Goal: Information Seeking & Learning: Find specific page/section

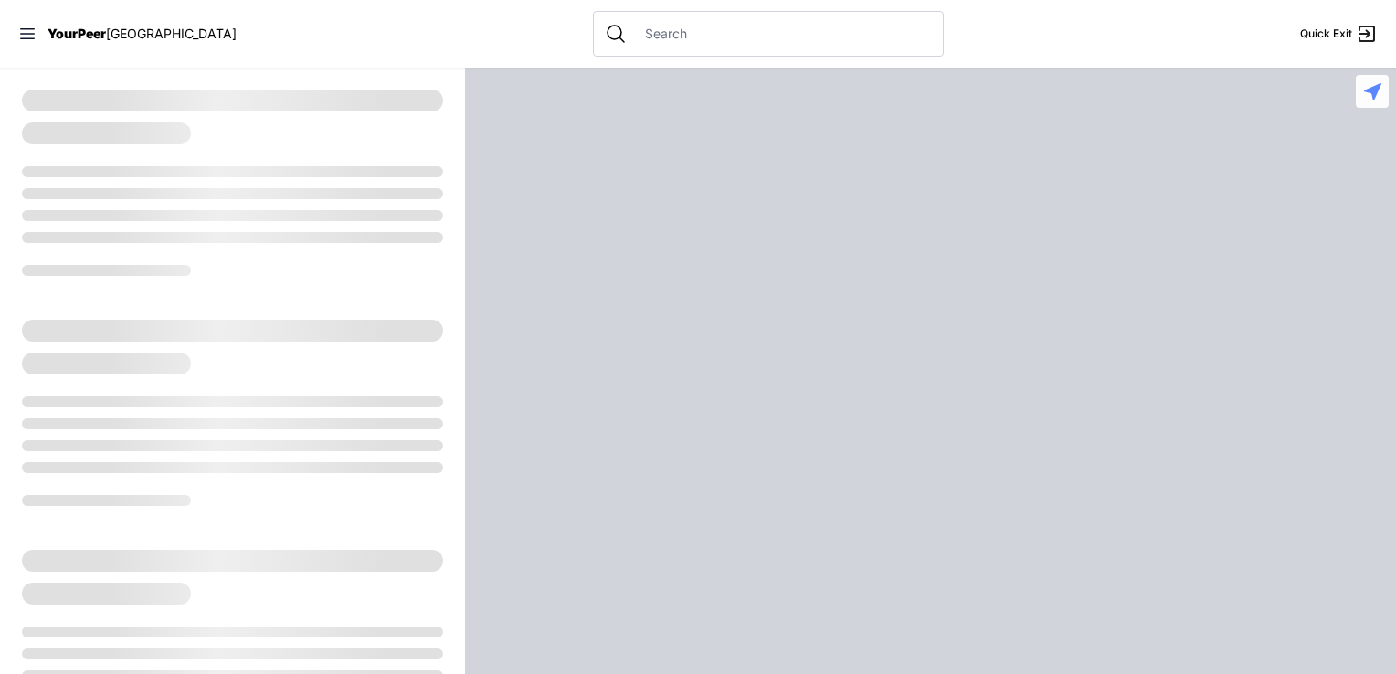
select select "recentlyUpdated"
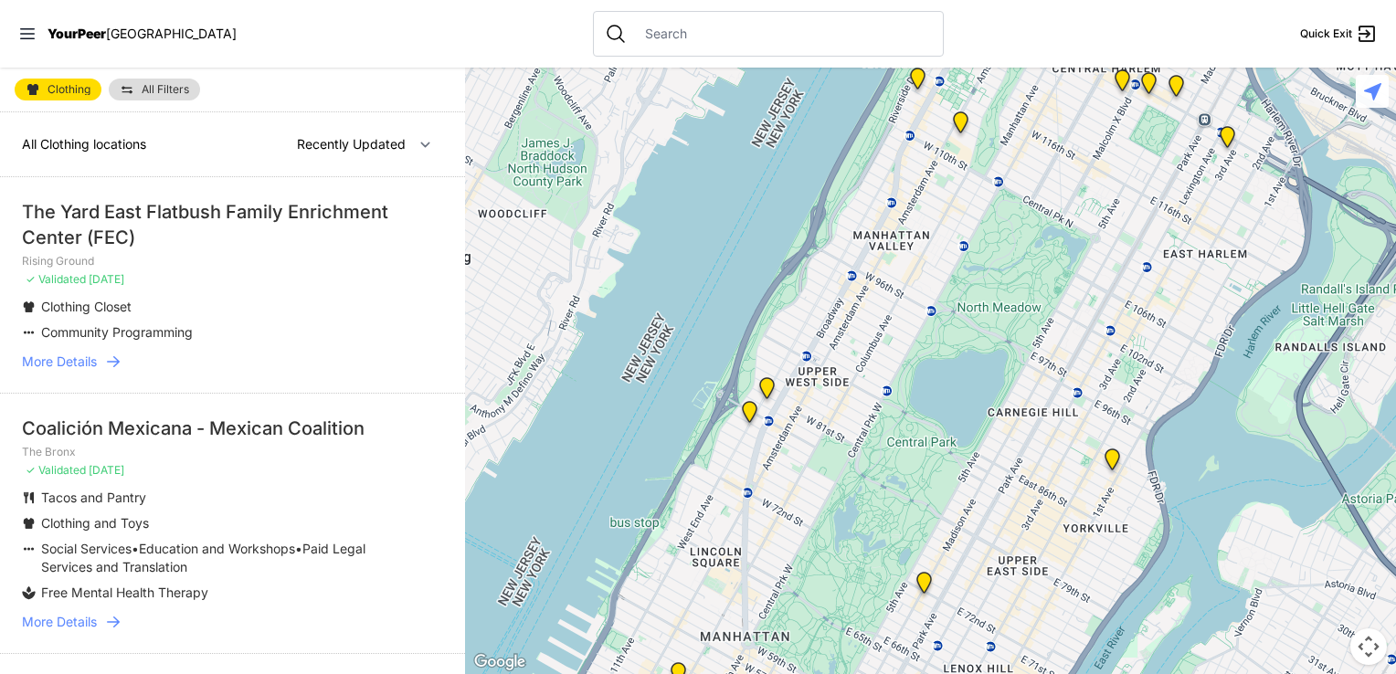
click at [1112, 465] on img "Avenue Church" at bounding box center [1112, 463] width 23 height 29
click at [109, 354] on icon at bounding box center [113, 362] width 18 height 18
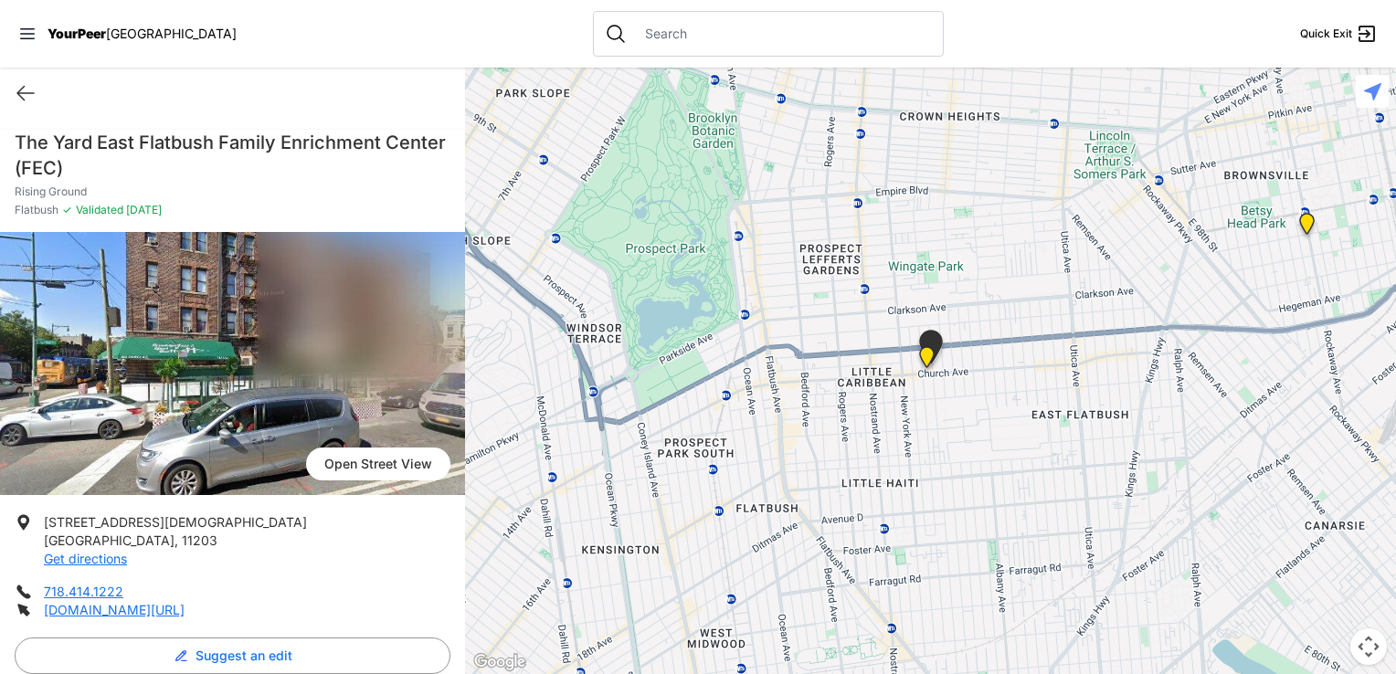
click at [24, 79] on div "Quick Exit" at bounding box center [232, 93] width 465 height 51
click at [27, 92] on icon at bounding box center [25, 94] width 16 height 14
select select "recentlyUpdated"
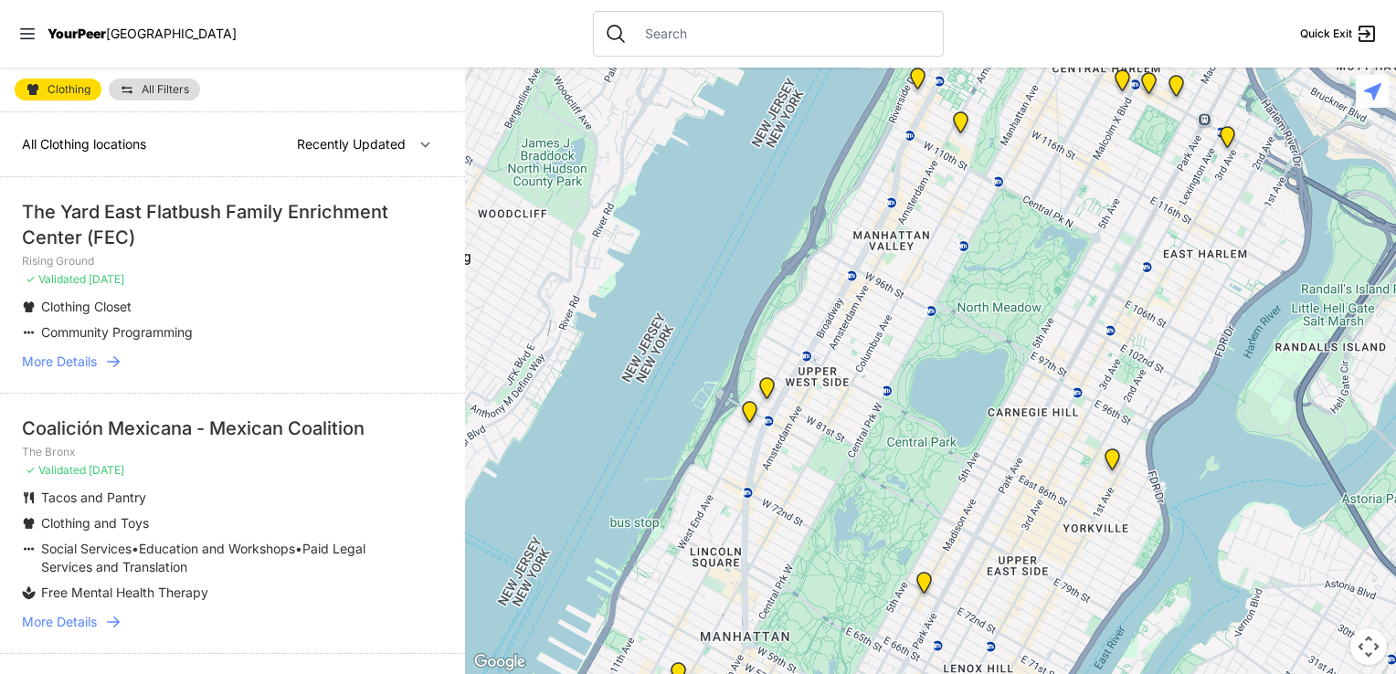
click at [158, 79] on link "All Filters" at bounding box center [154, 90] width 91 height 22
click at [157, 80] on link "All Filters" at bounding box center [154, 90] width 91 height 22
click at [146, 90] on span "All Filters" at bounding box center [166, 89] width 48 height 11
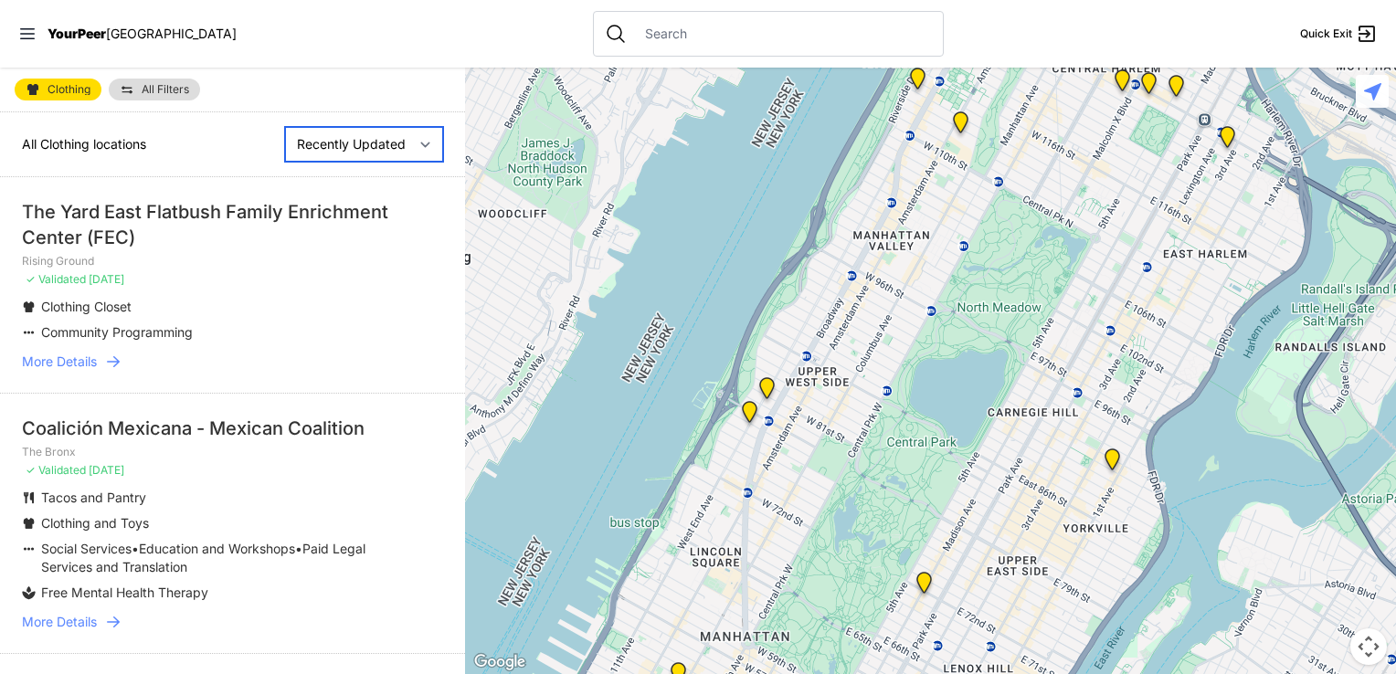
click at [344, 150] on select "Nearby Recently Updated Most Services" at bounding box center [364, 144] width 158 height 35
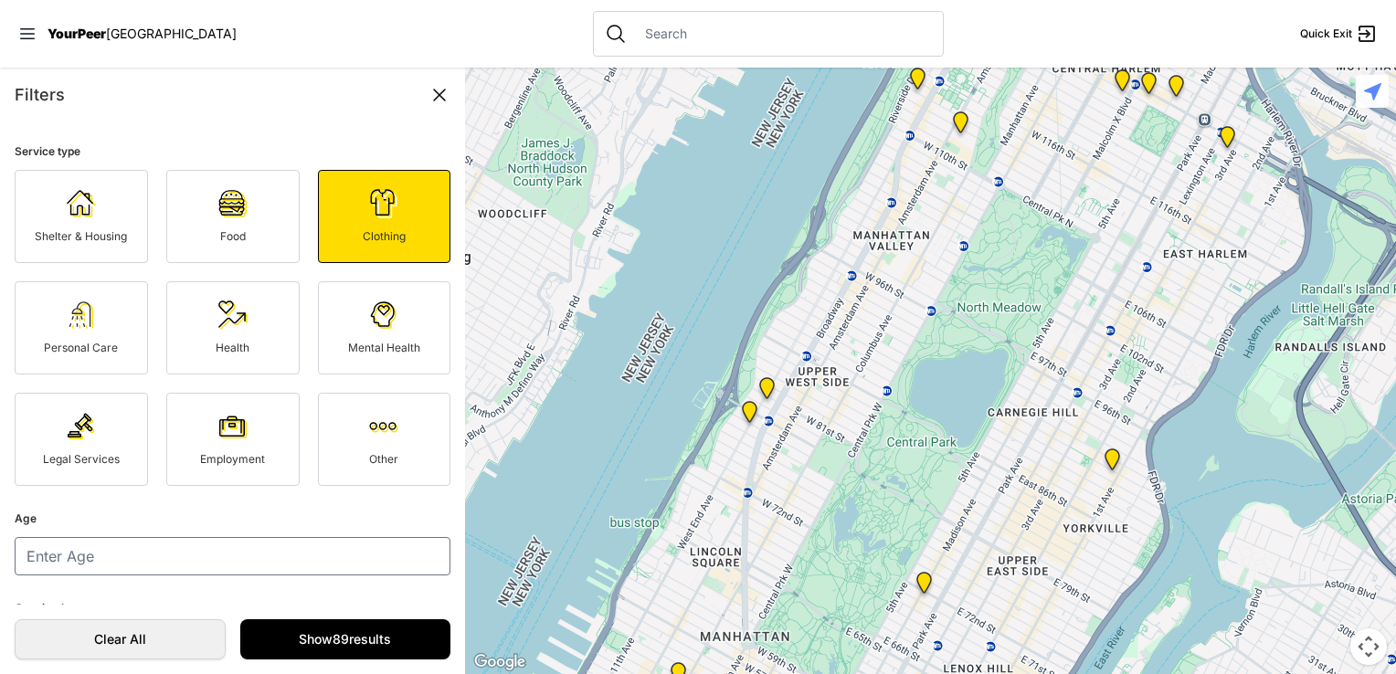
click at [344, 150] on fieldset "Service type Shelter & Housing Food Clothing Personal Care Health Mental Health…" at bounding box center [233, 313] width 436 height 345
click at [408, 115] on div "Filters Service type Shelter & Housing Food Clothing Personal Care Health Menta…" at bounding box center [232, 371] width 465 height 607
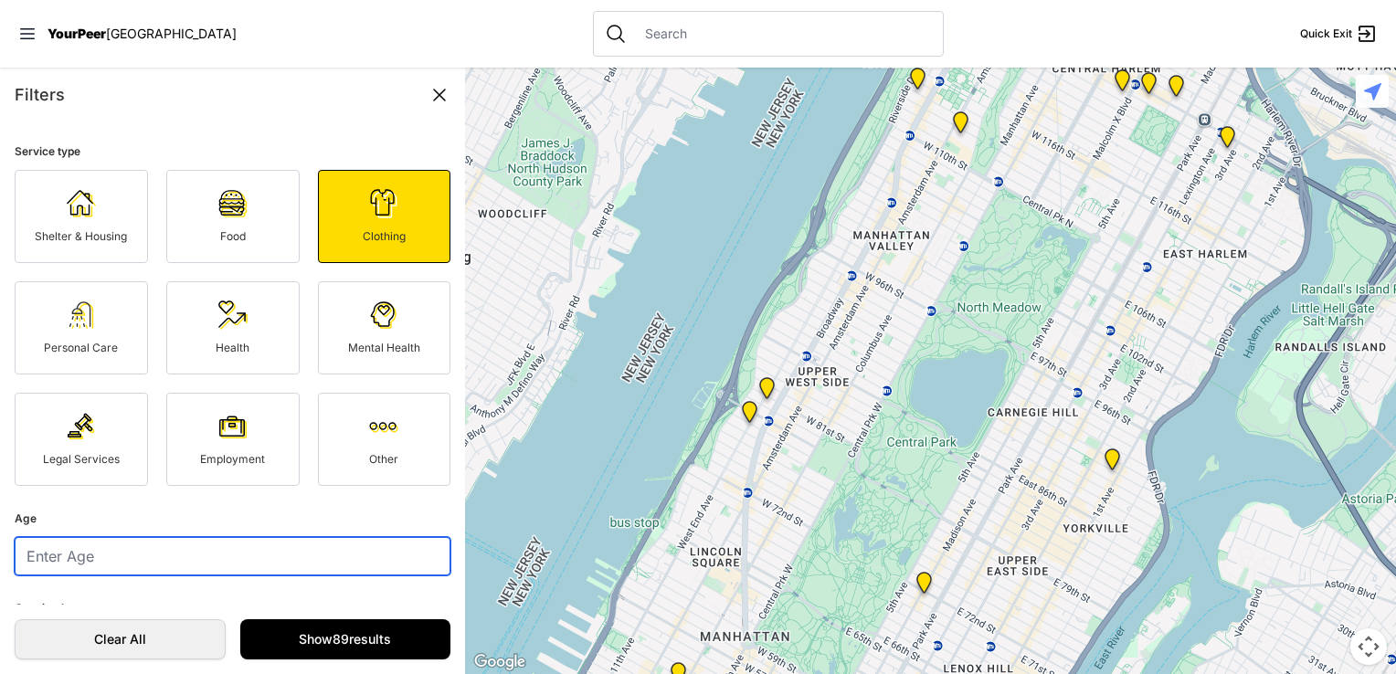
click at [228, 576] on input "number" at bounding box center [233, 556] width 436 height 38
type input "34"
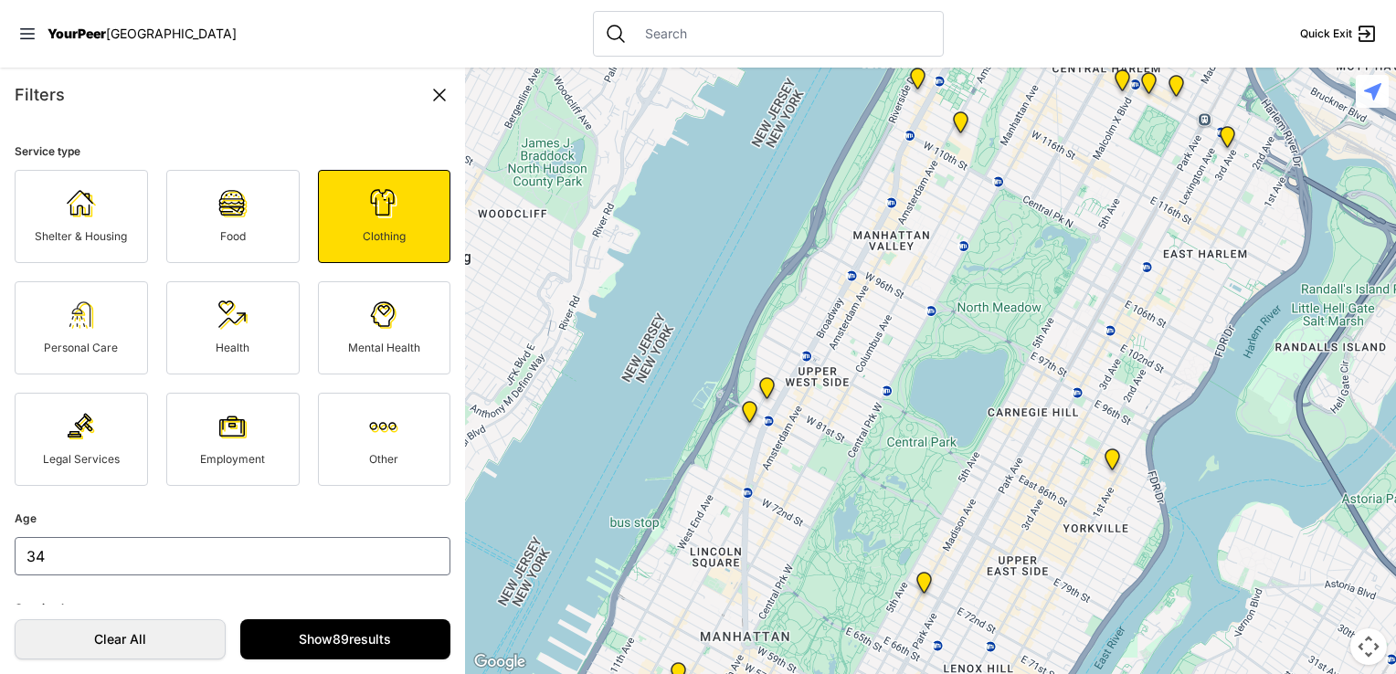
click at [243, 609] on td "Show 89 results" at bounding box center [349, 639] width 233 height 69
click at [260, 626] on link "Show 60 results" at bounding box center [345, 640] width 211 height 40
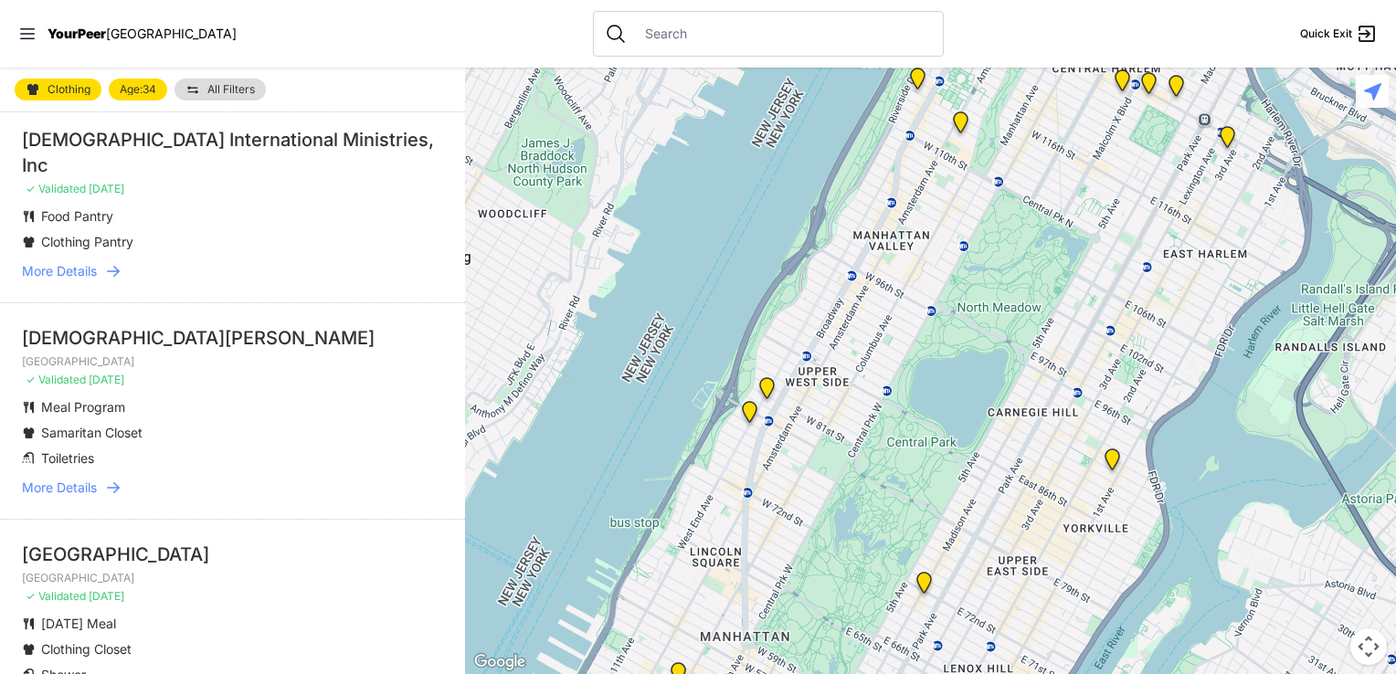
scroll to position [265, 0]
click at [113, 262] on icon at bounding box center [113, 269] width 18 height 18
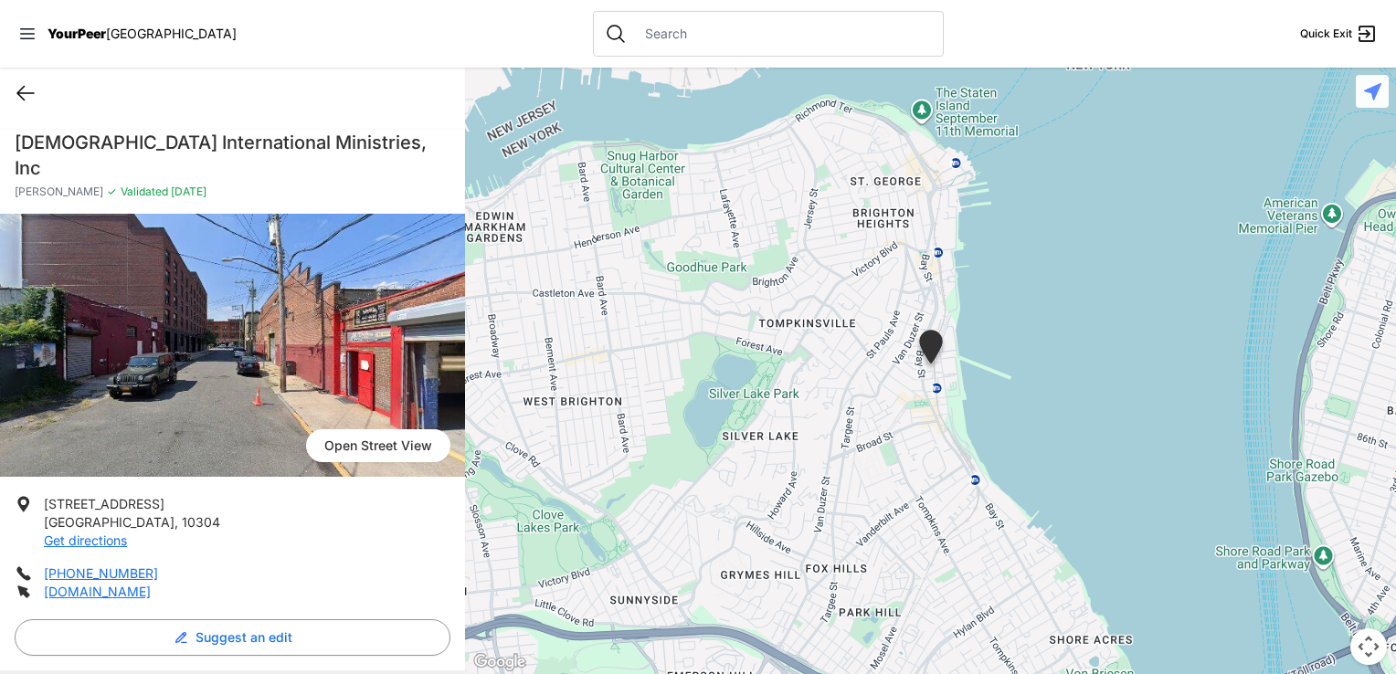
click at [28, 96] on icon at bounding box center [26, 93] width 22 height 22
select select "recentlyUpdated"
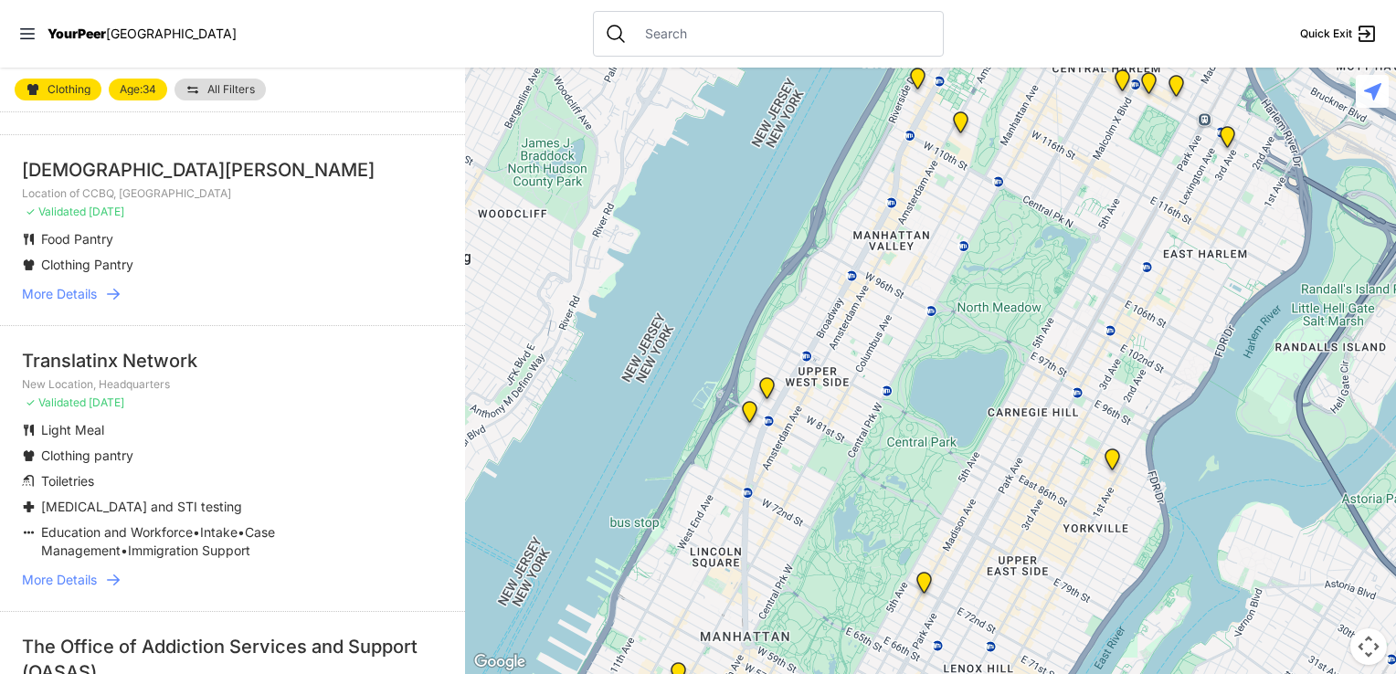
scroll to position [2654, 0]
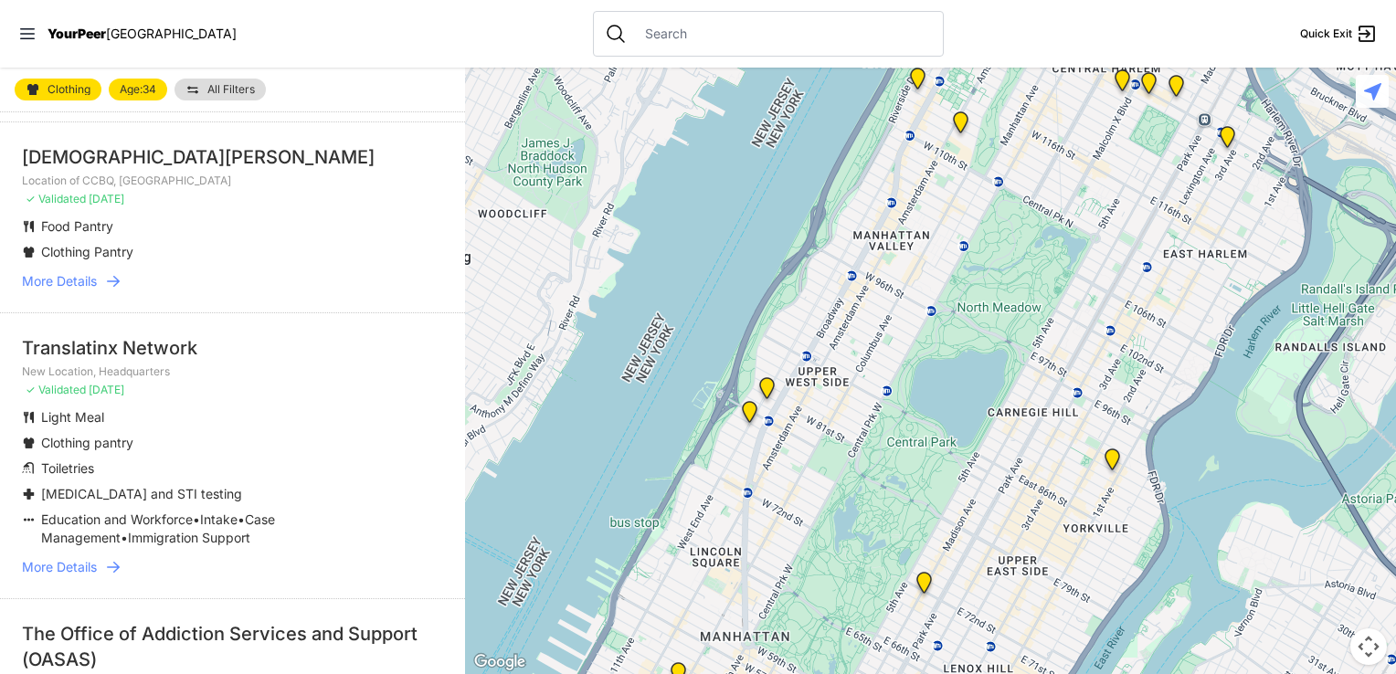
click at [69, 291] on span "More Details" at bounding box center [59, 281] width 75 height 18
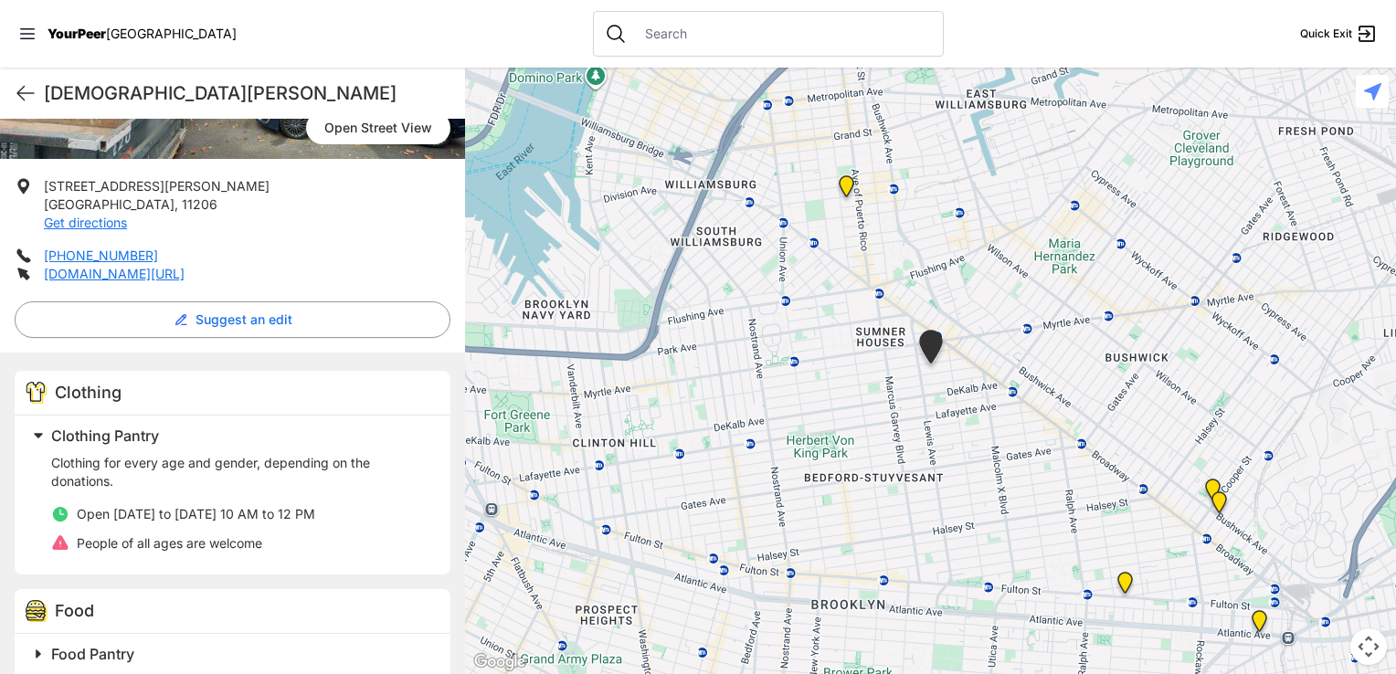
scroll to position [333, 0]
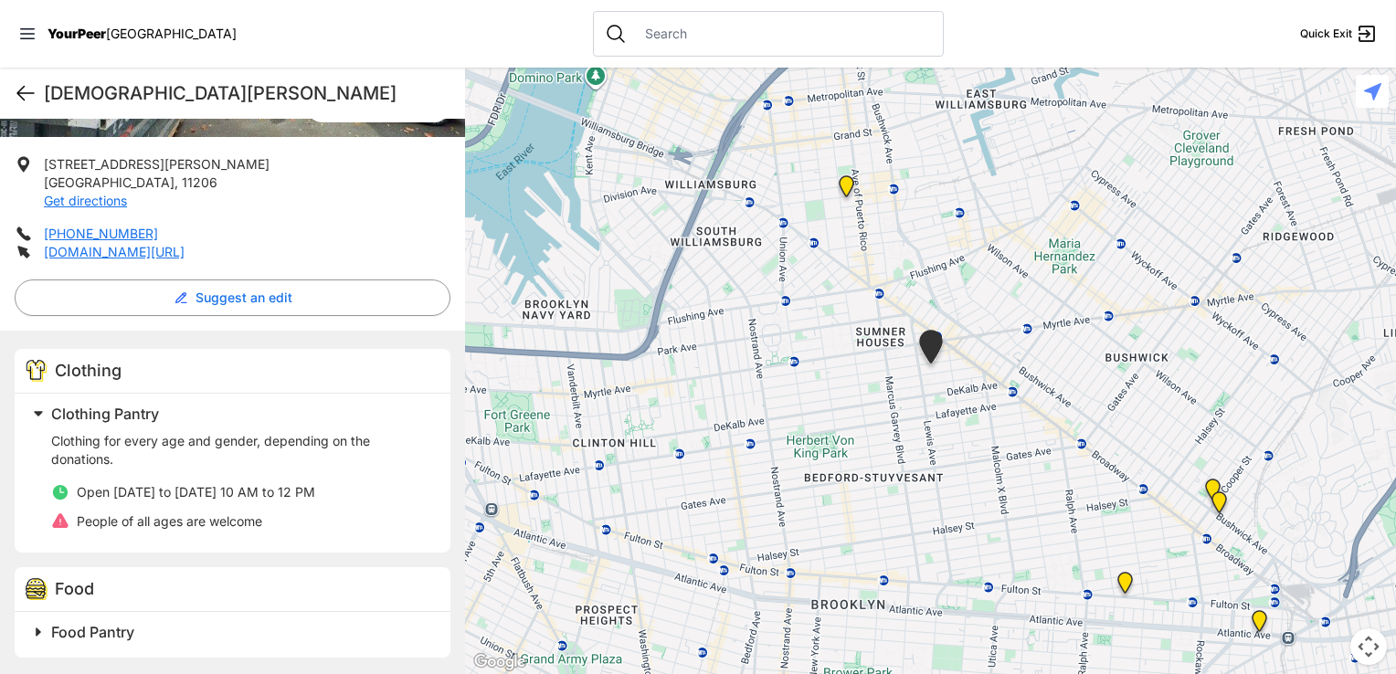
click at [36, 93] on icon at bounding box center [26, 93] width 22 height 22
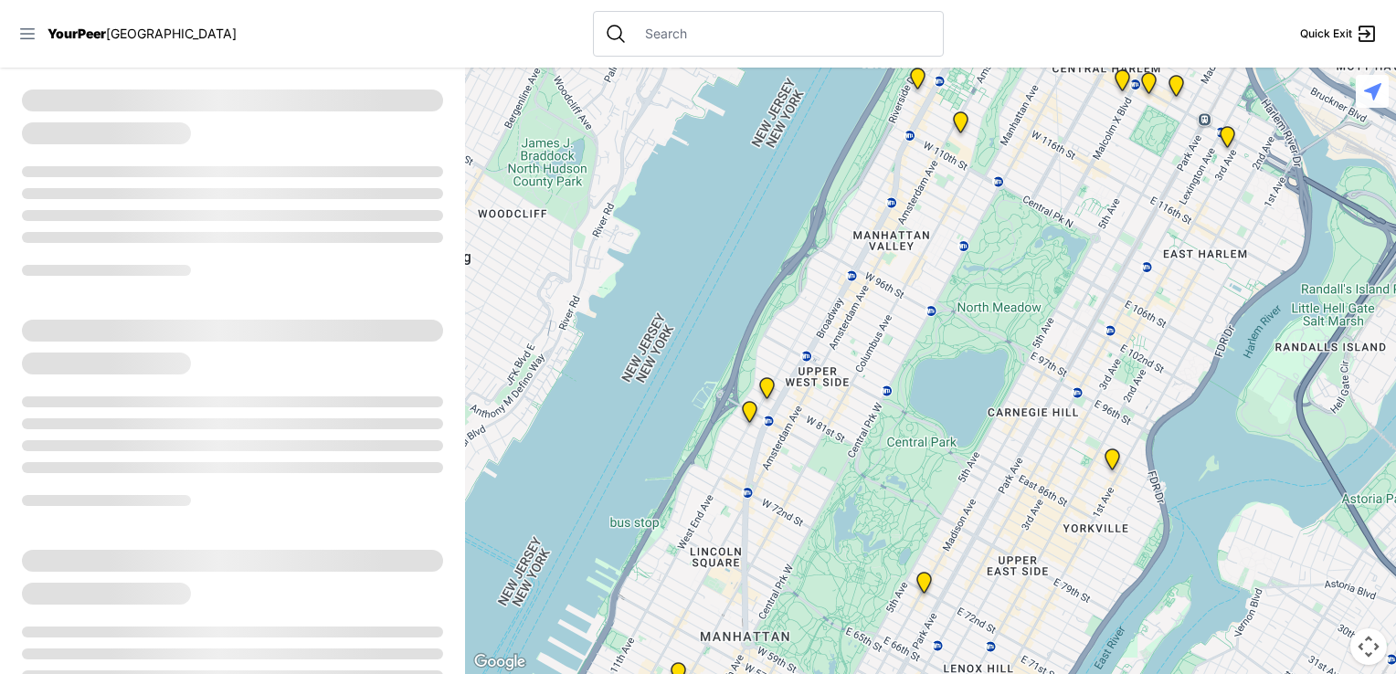
click at [18, 33] on icon at bounding box center [27, 34] width 18 height 18
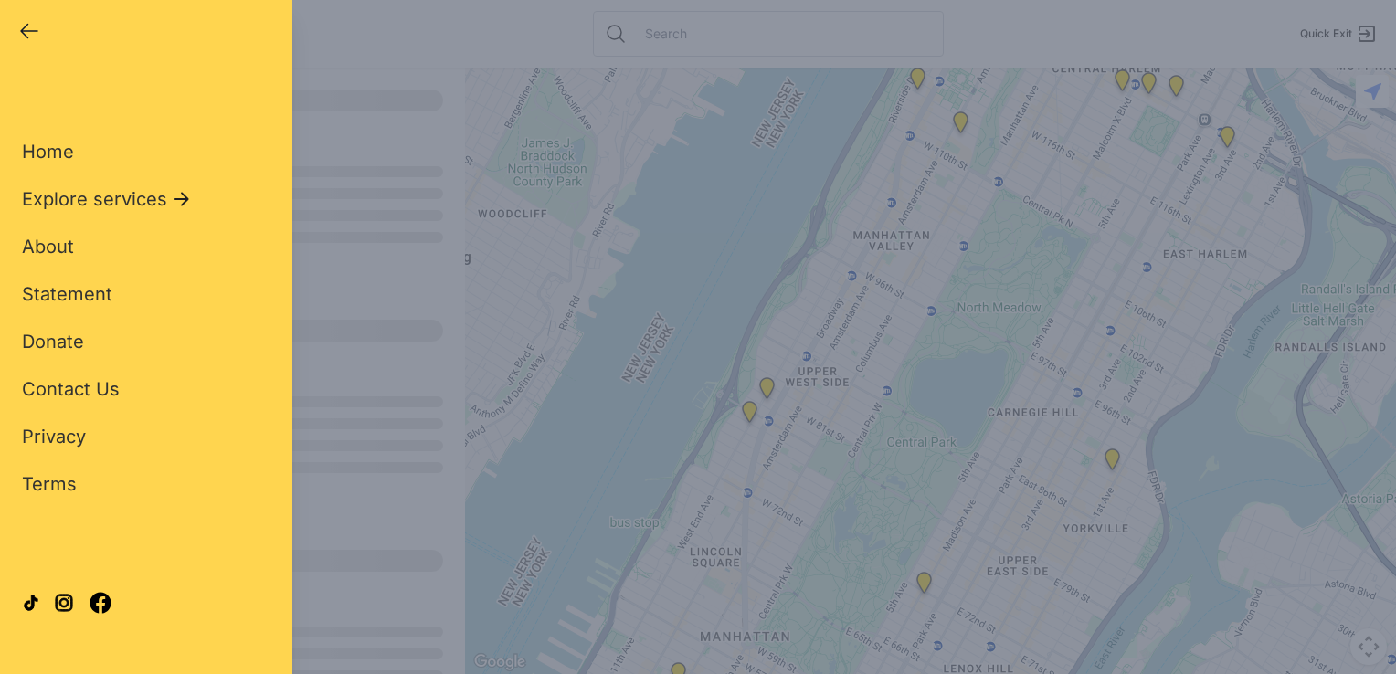
click at [18, 33] on icon "button" at bounding box center [29, 31] width 22 height 22
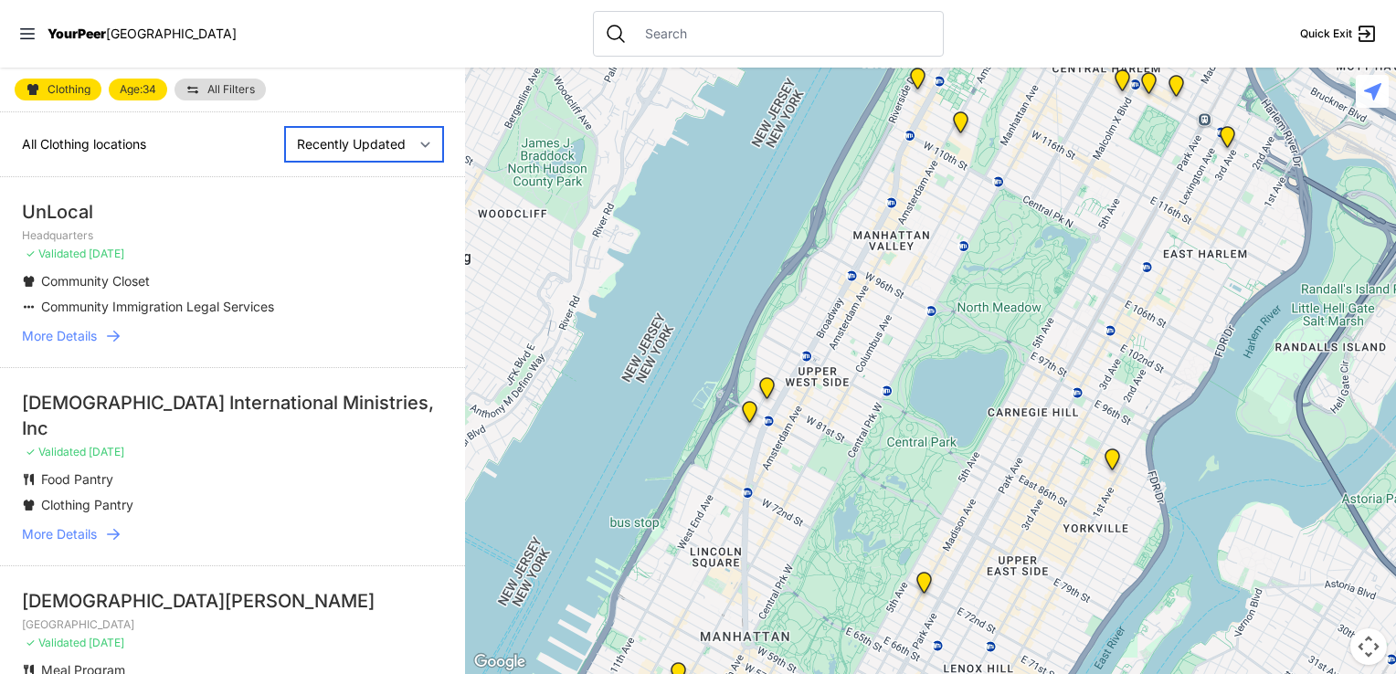
click at [338, 134] on select "Nearby Recently Updated Most Services" at bounding box center [364, 144] width 158 height 35
click at [294, 137] on select "Nearby Recently Updated Most Services" at bounding box center [364, 144] width 158 height 35
click at [223, 90] on span "All Filters" at bounding box center [231, 89] width 48 height 11
click at [224, 93] on span "All Filters" at bounding box center [231, 89] width 48 height 11
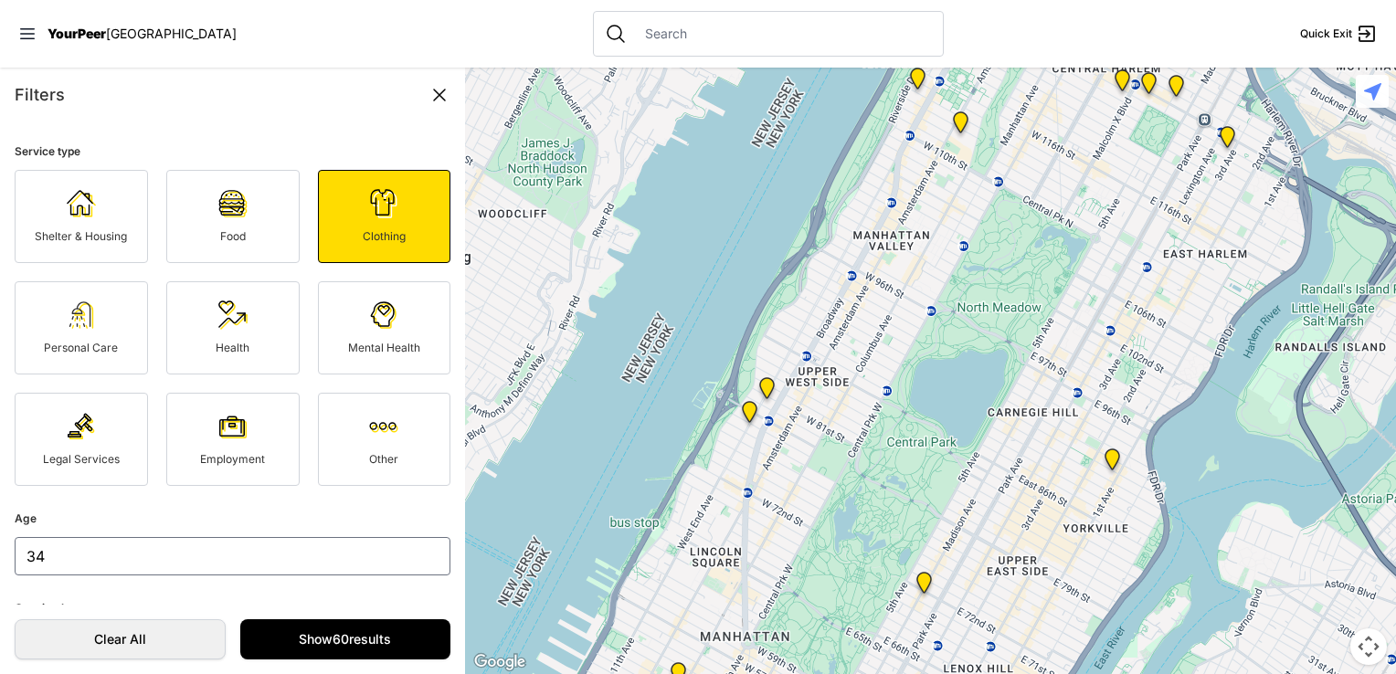
scroll to position [340, 0]
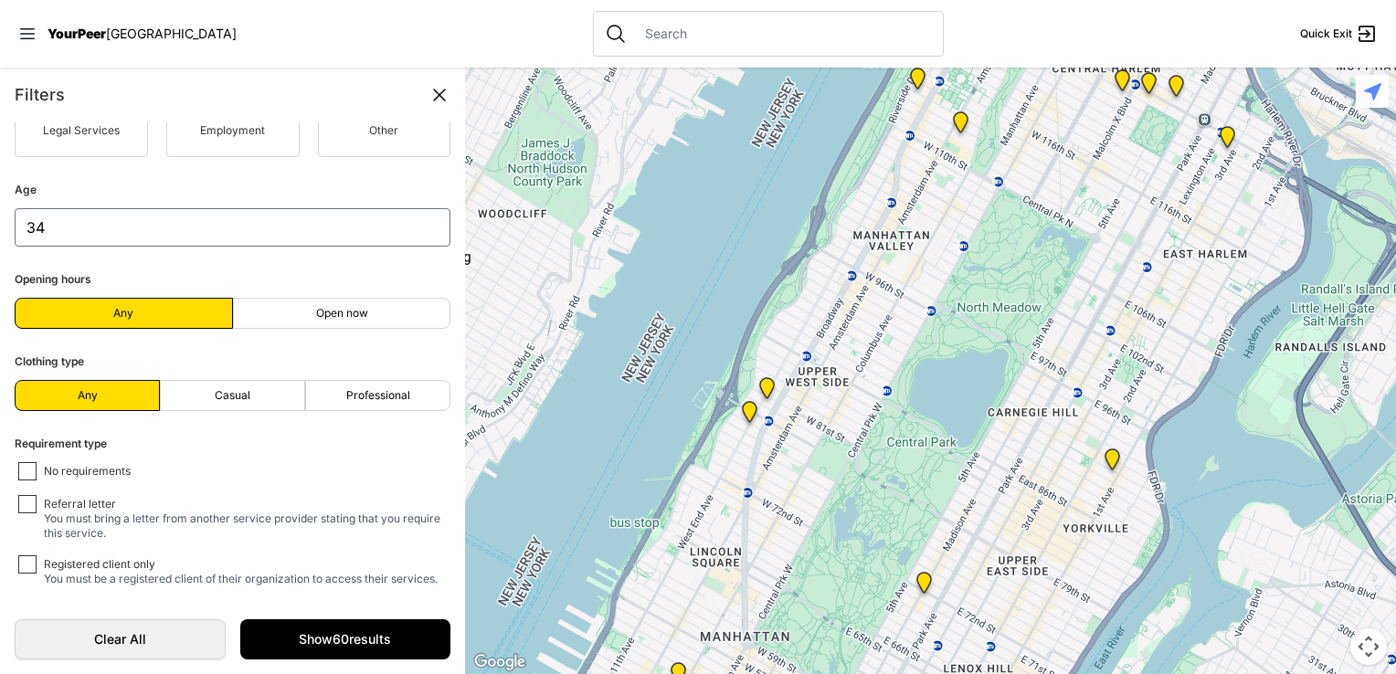
click at [271, 306] on label "Open now" at bounding box center [342, 313] width 218 height 31
click at [342, 313] on input "Open now" at bounding box center [342, 313] width 1 height 1
radio input "true"
click at [260, 314] on label "Open now" at bounding box center [342, 313] width 218 height 31
click at [342, 314] on input "Open now" at bounding box center [342, 313] width 1 height 1
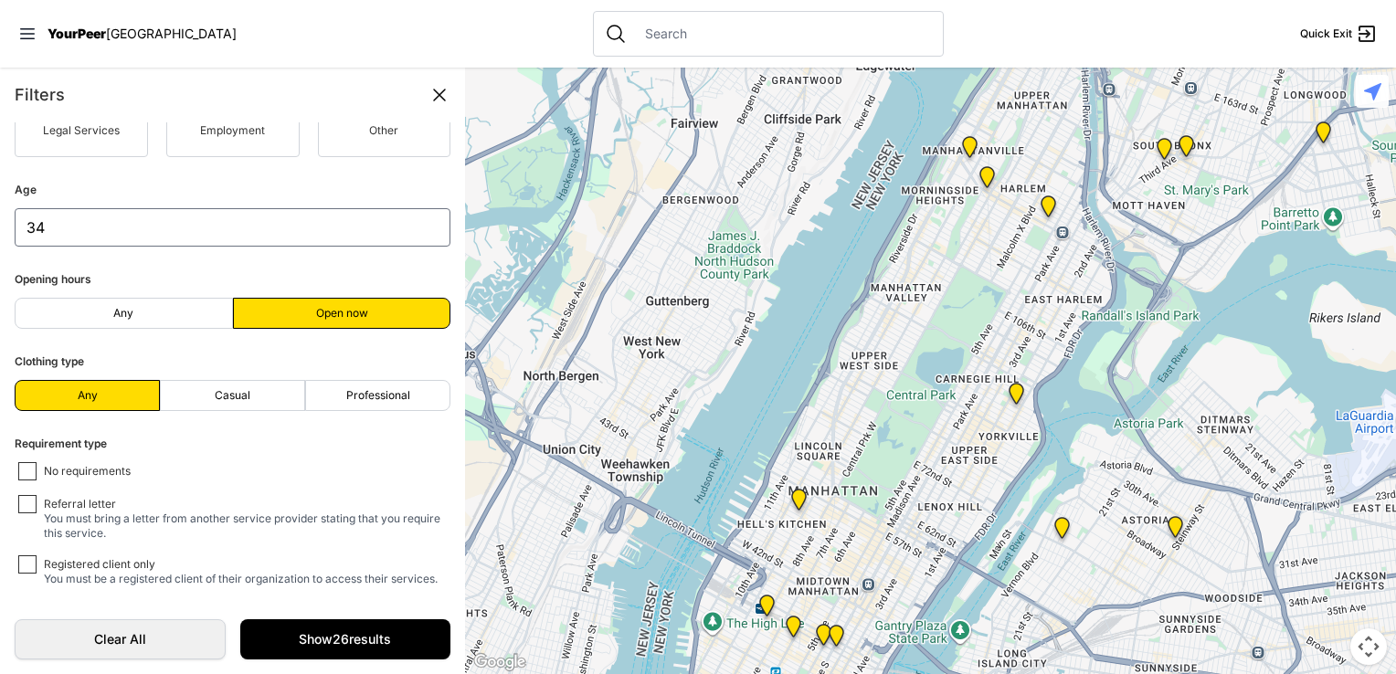
click at [84, 483] on div "No requirements Referral letter You must bring a letter from another service pr…" at bounding box center [236, 524] width 436 height 124
click at [80, 471] on span "No requirements" at bounding box center [87, 472] width 87 height 16
click at [37, 471] on input "No requirements" at bounding box center [27, 471] width 18 height 18
checkbox input "true"
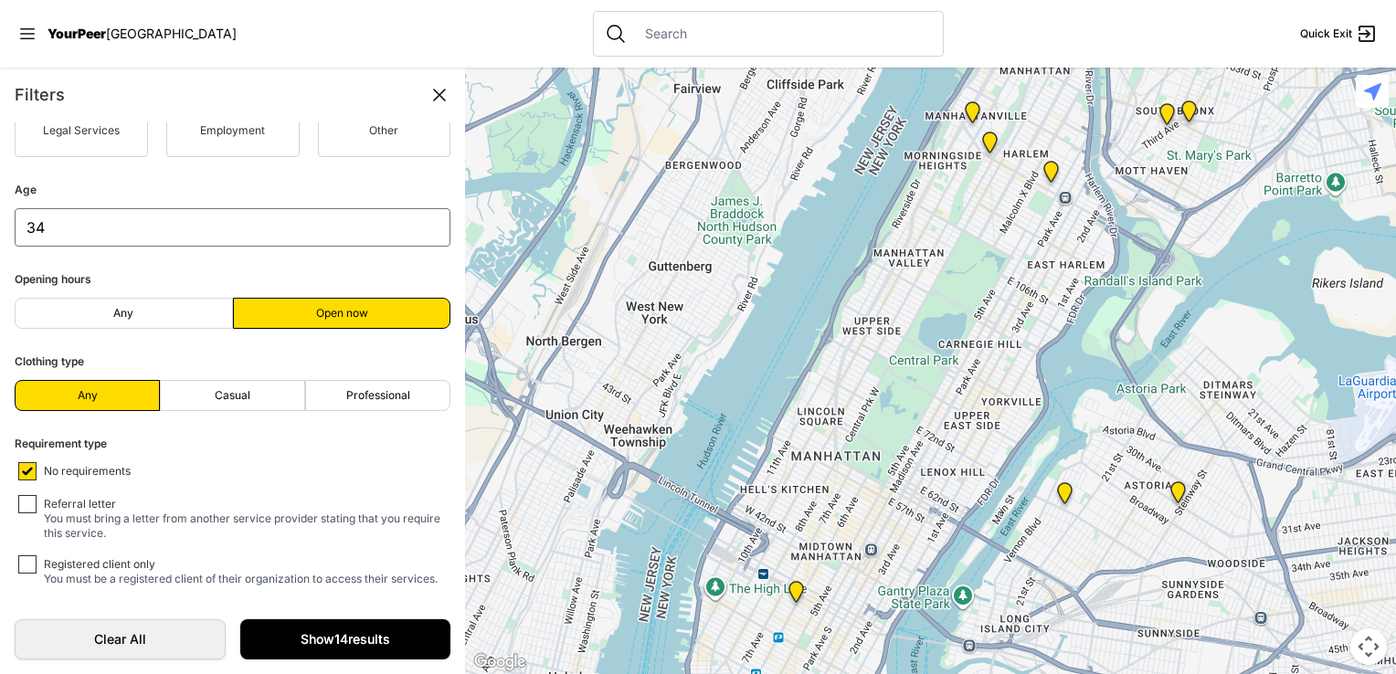
click at [315, 628] on link "Show 14 results" at bounding box center [345, 640] width 211 height 40
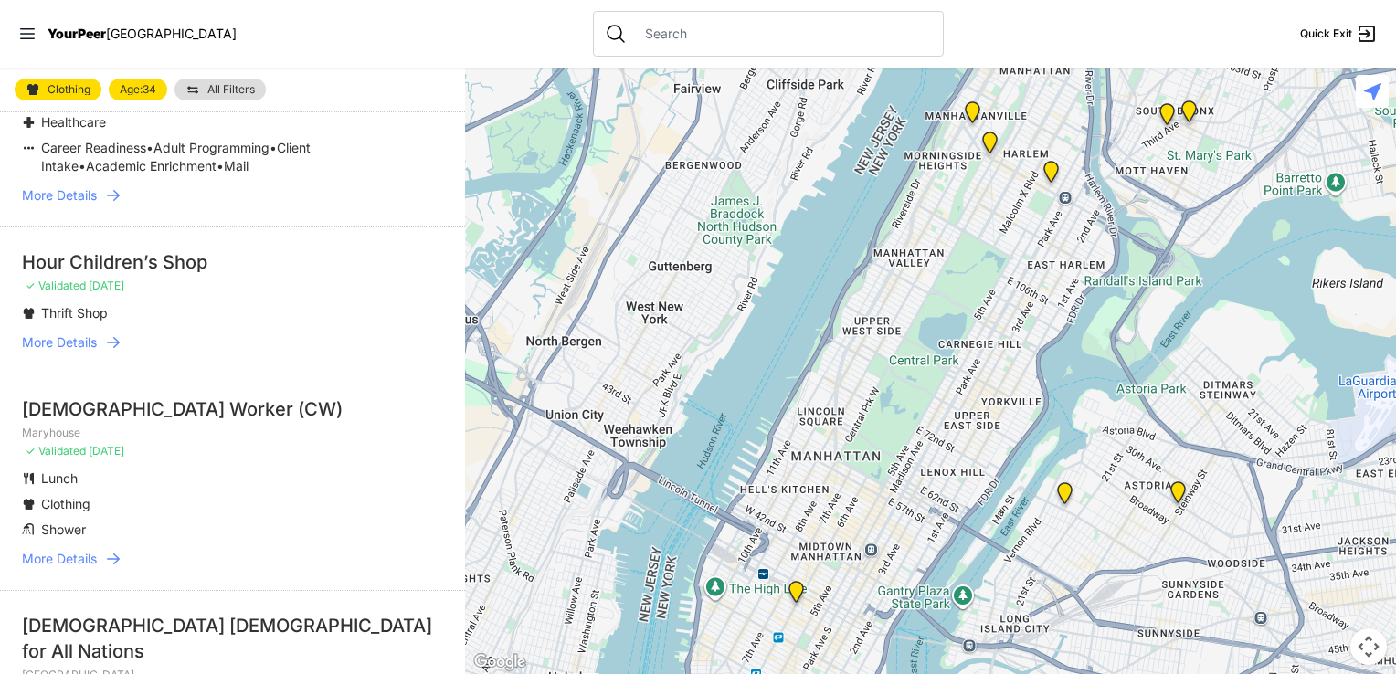
scroll to position [1554, 0]
click at [110, 568] on icon at bounding box center [113, 559] width 18 height 18
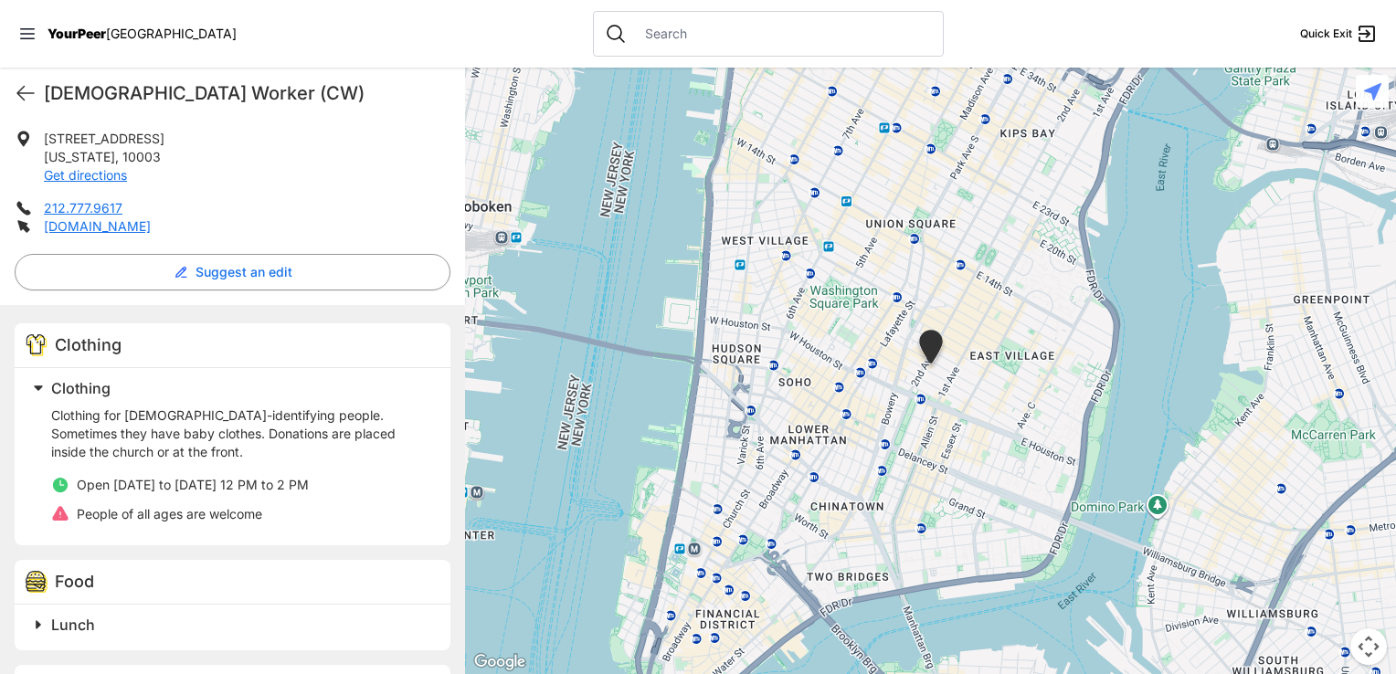
scroll to position [457, 0]
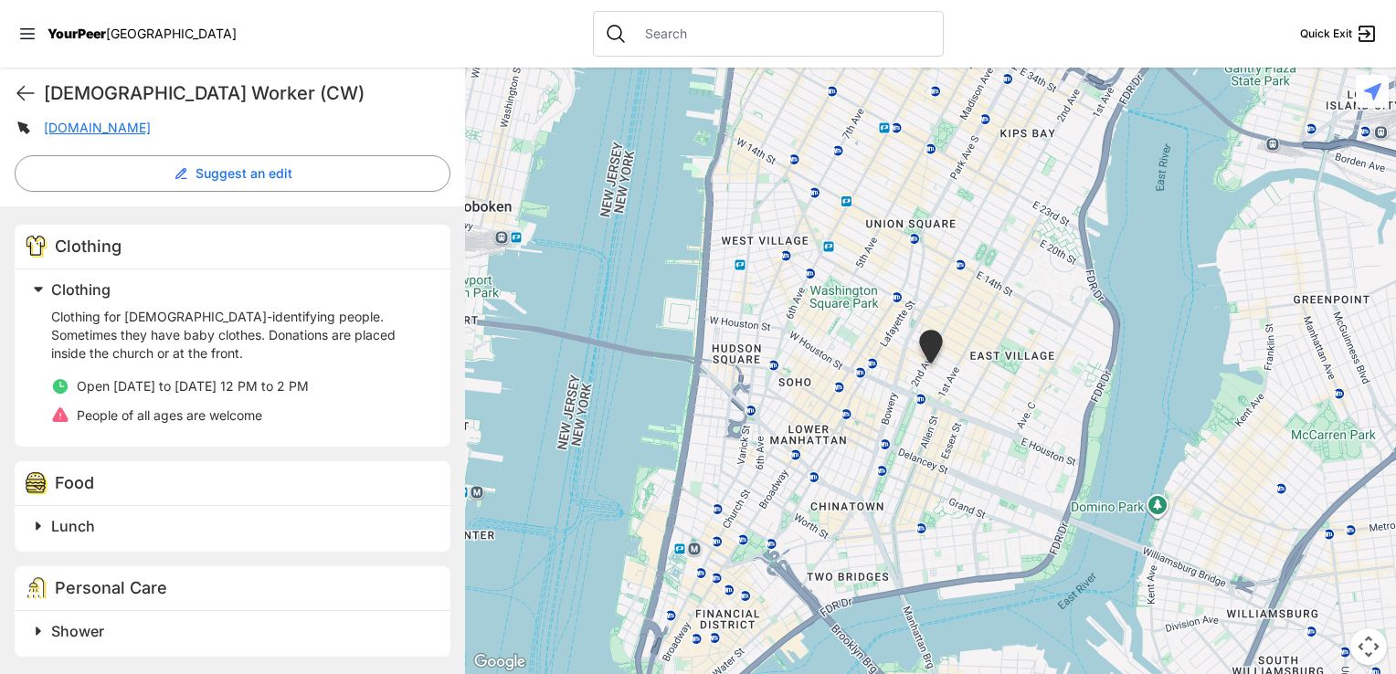
click at [177, 516] on h2 "Lunch" at bounding box center [239, 526] width 377 height 22
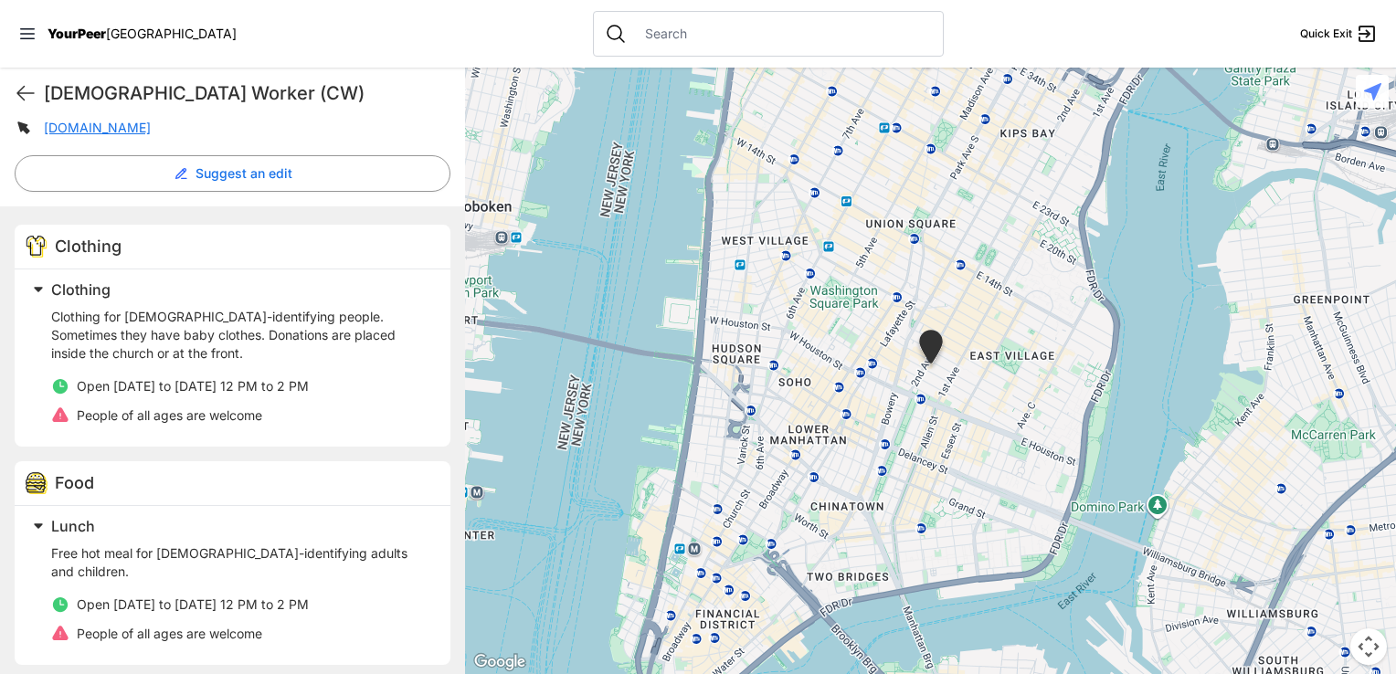
click at [177, 516] on h2 "Lunch" at bounding box center [239, 526] width 377 height 22
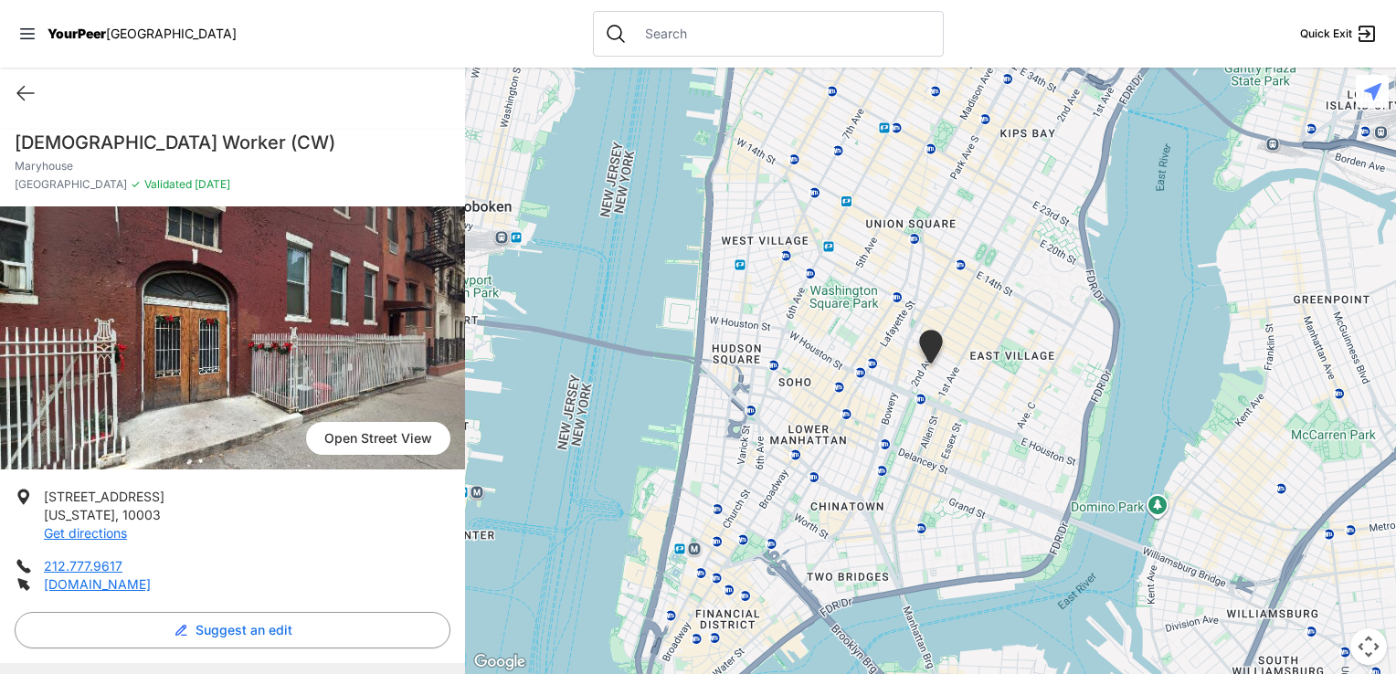
click at [21, 77] on div "Quick Exit" at bounding box center [232, 93] width 465 height 51
drag, startPoint x: 21, startPoint y: 77, endPoint x: 28, endPoint y: 90, distance: 14.7
click at [28, 90] on div "Quick Exit" at bounding box center [232, 93] width 465 height 51
click at [28, 90] on icon at bounding box center [26, 93] width 22 height 22
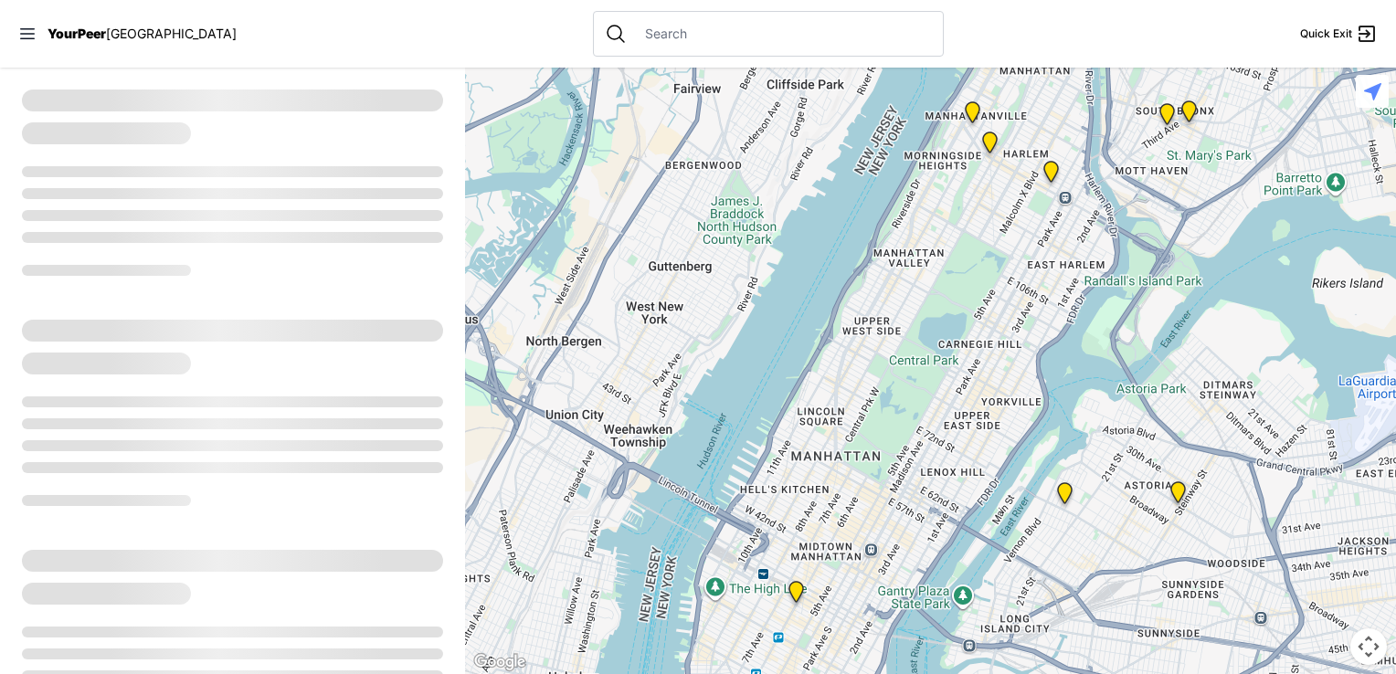
select select "recentlyUpdated"
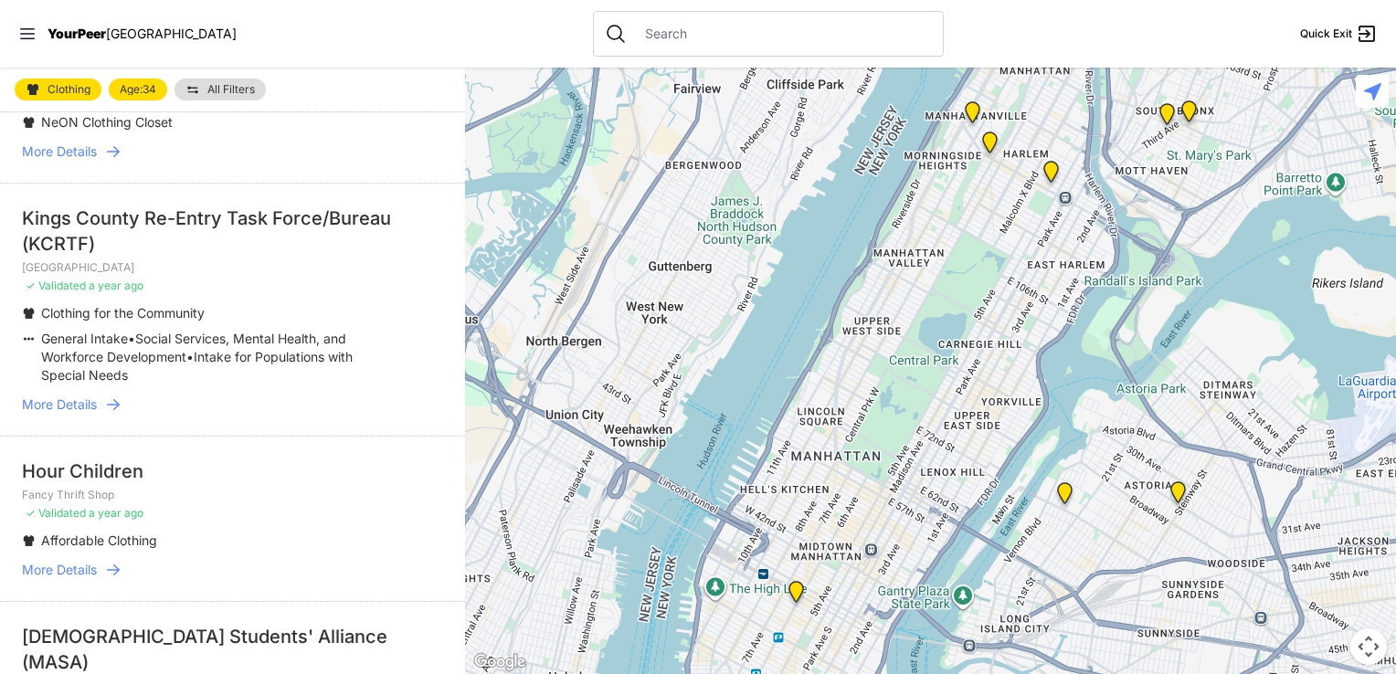
scroll to position [2376, 0]
